Goal: Obtain resource: Download file/media

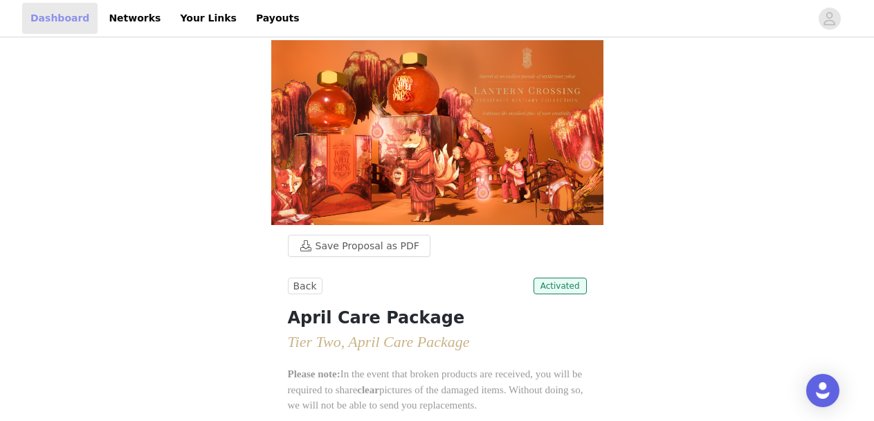
click at [50, 15] on link "Dashboard" at bounding box center [59, 18] width 75 height 31
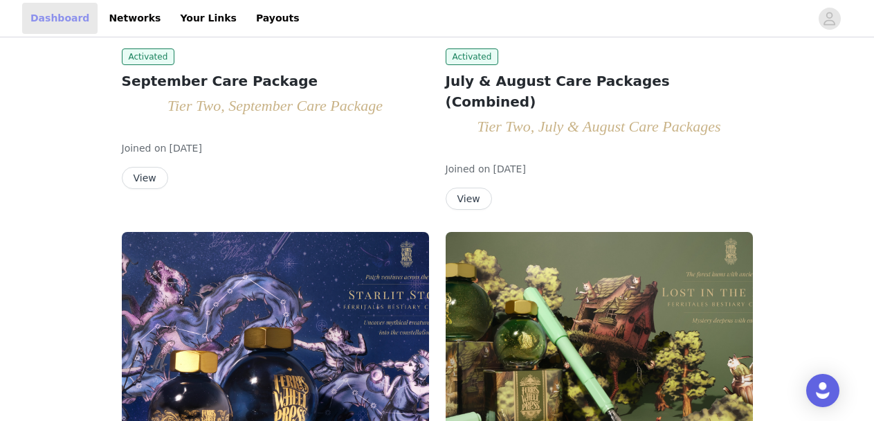
scroll to position [415, 0]
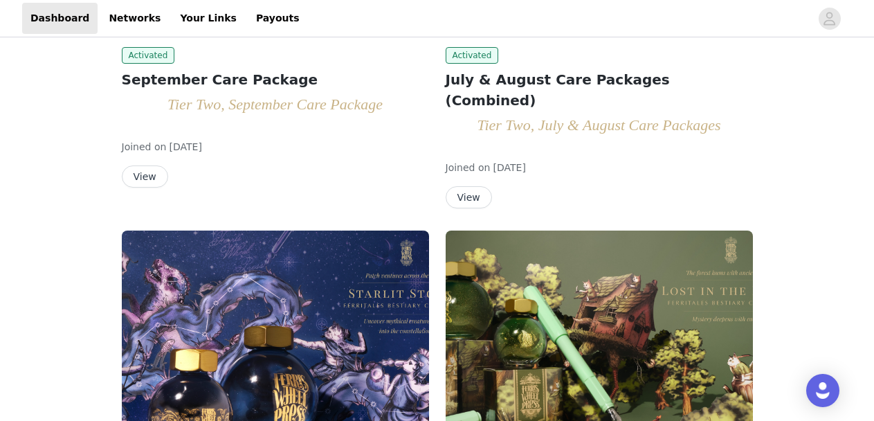
click at [153, 179] on button "View" at bounding box center [145, 176] width 46 height 22
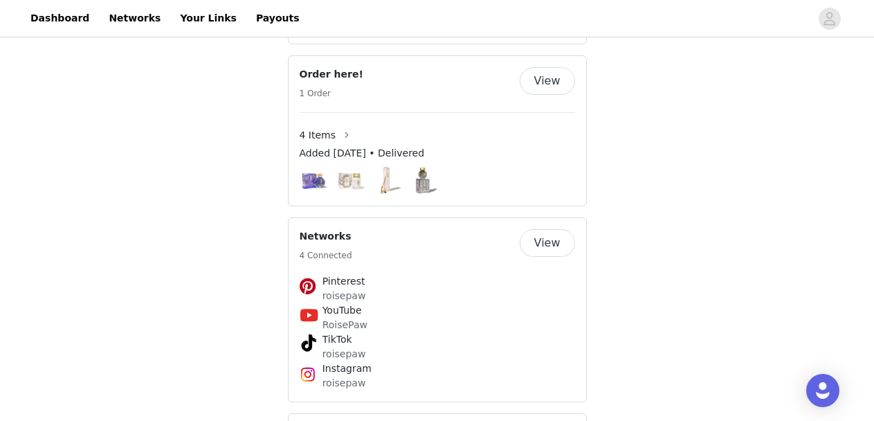
scroll to position [2215, 0]
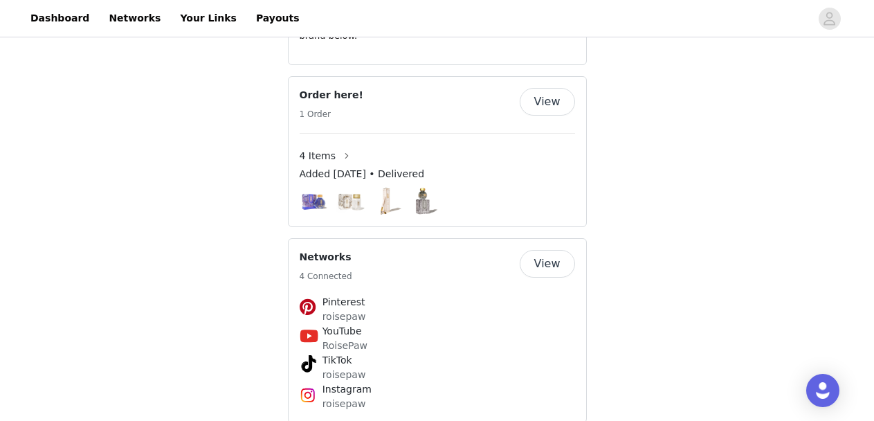
click at [320, 149] on span "4 Items" at bounding box center [318, 156] width 37 height 15
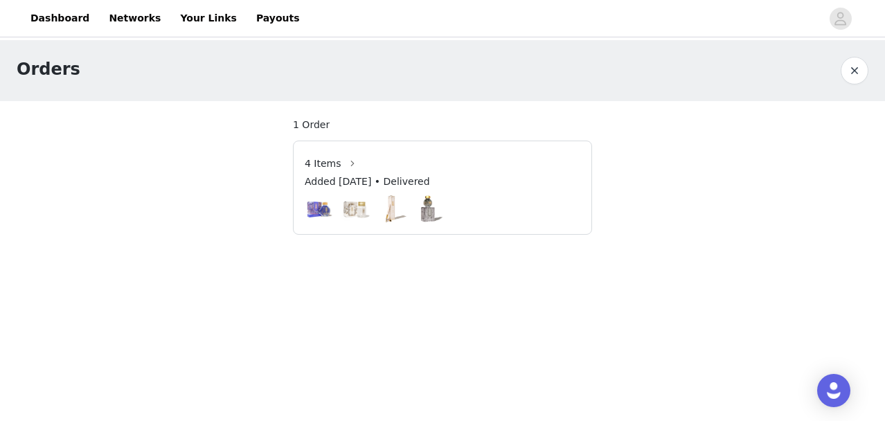
click at [410, 206] on div at bounding box center [442, 208] width 275 height 28
click at [453, 214] on div at bounding box center [442, 208] width 275 height 28
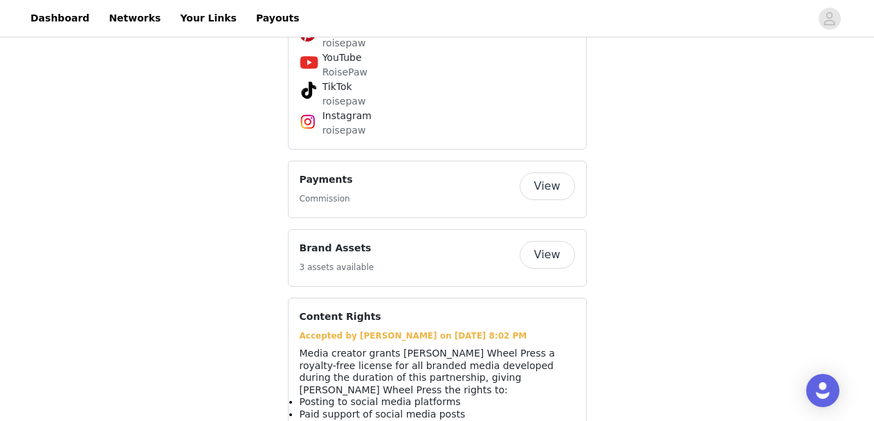
scroll to position [2511, 0]
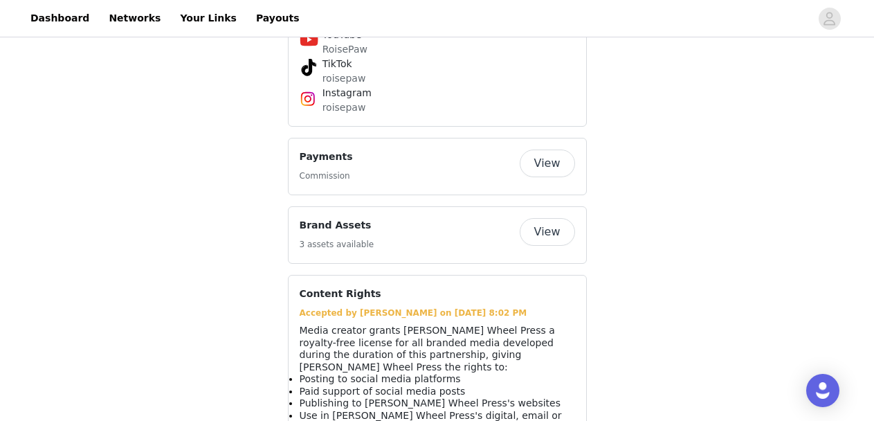
click at [557, 223] on button "View" at bounding box center [547, 232] width 55 height 28
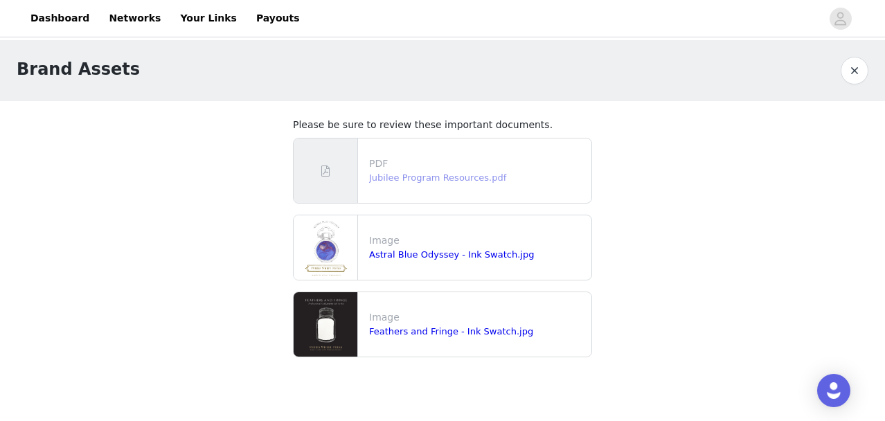
click at [400, 181] on link "Jubilee Program Resources.pdf" at bounding box center [437, 177] width 137 height 10
